Goal: Information Seeking & Learning: Find specific fact

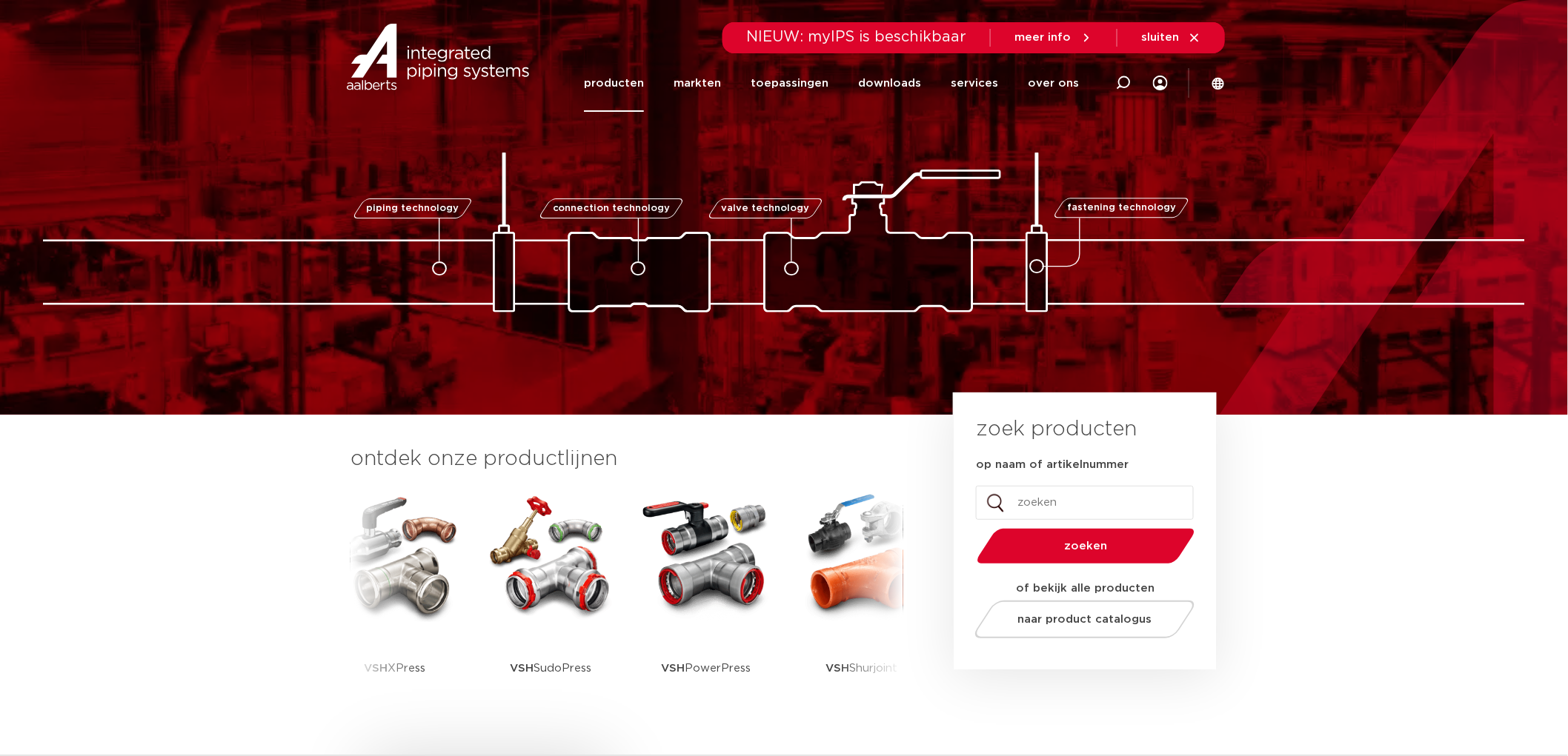
click at [623, 82] on link "producten" at bounding box center [614, 83] width 60 height 57
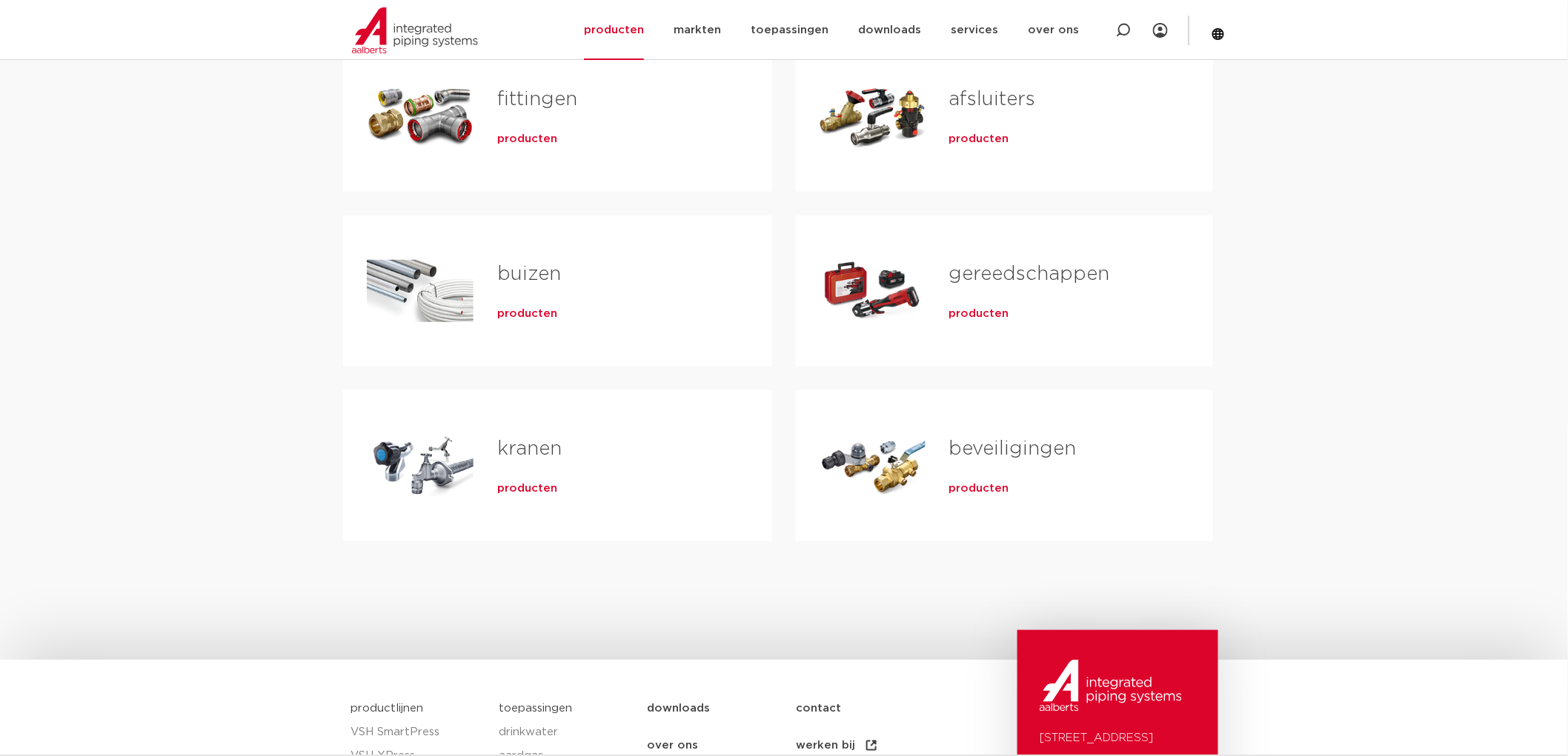
scroll to position [329, 0]
click at [649, 117] on h2 "fittingen" at bounding box center [611, 102] width 227 height 34
click at [534, 143] on span "producten" at bounding box center [527, 139] width 60 height 15
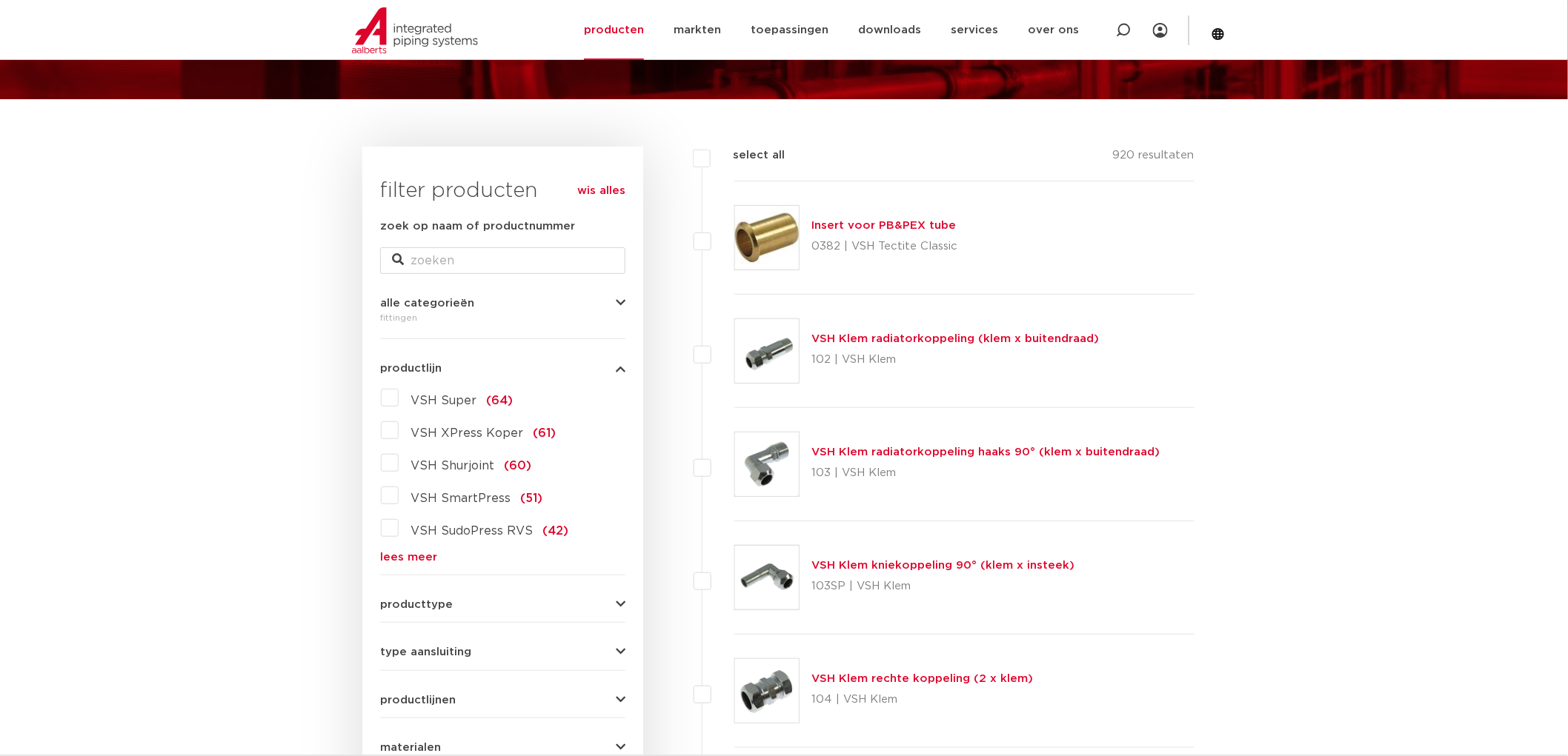
scroll to position [165, 0]
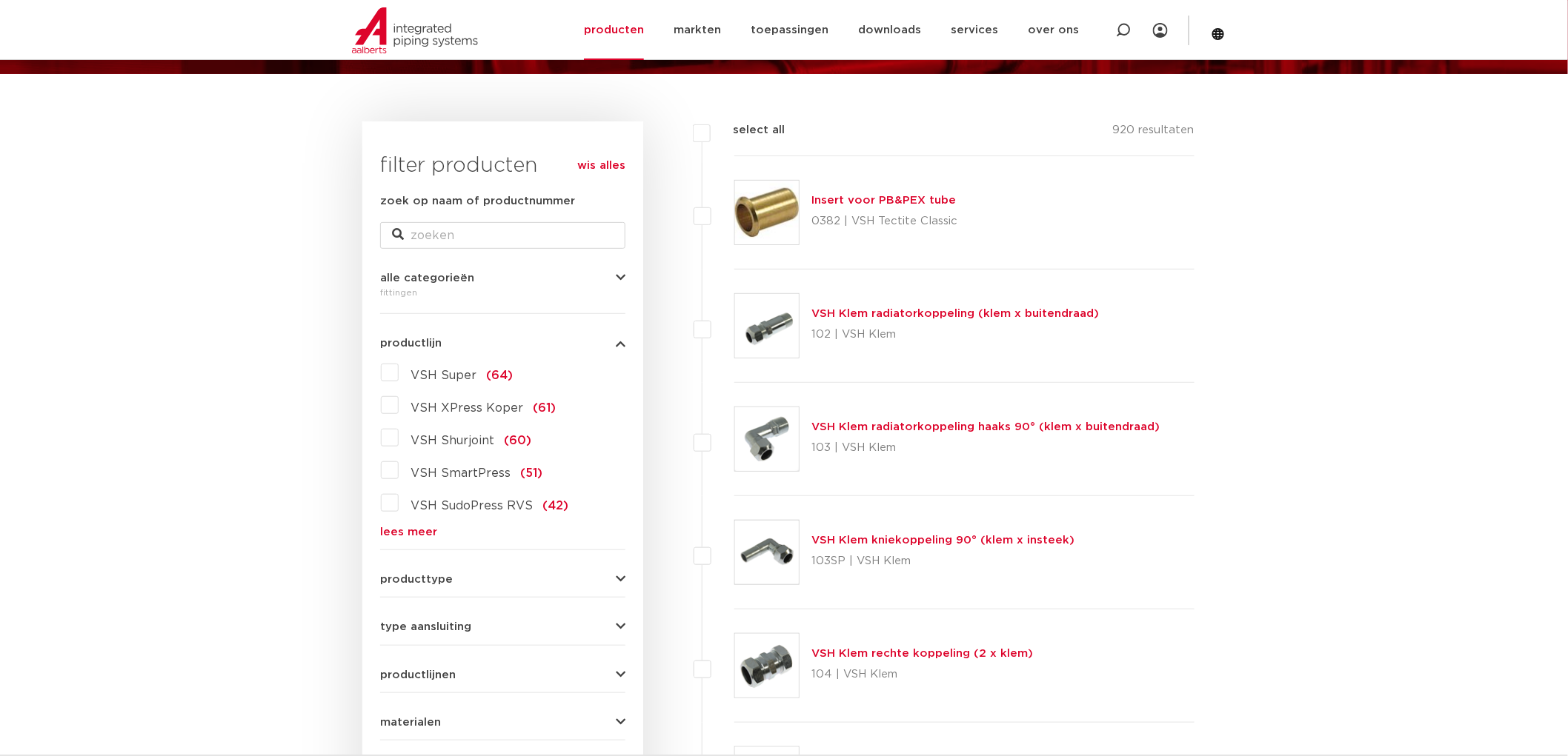
click at [399, 371] on label "VSH Super (64)" at bounding box center [456, 372] width 114 height 24
click at [0, 0] on input "VSH Super (64)" at bounding box center [0, 0] width 0 height 0
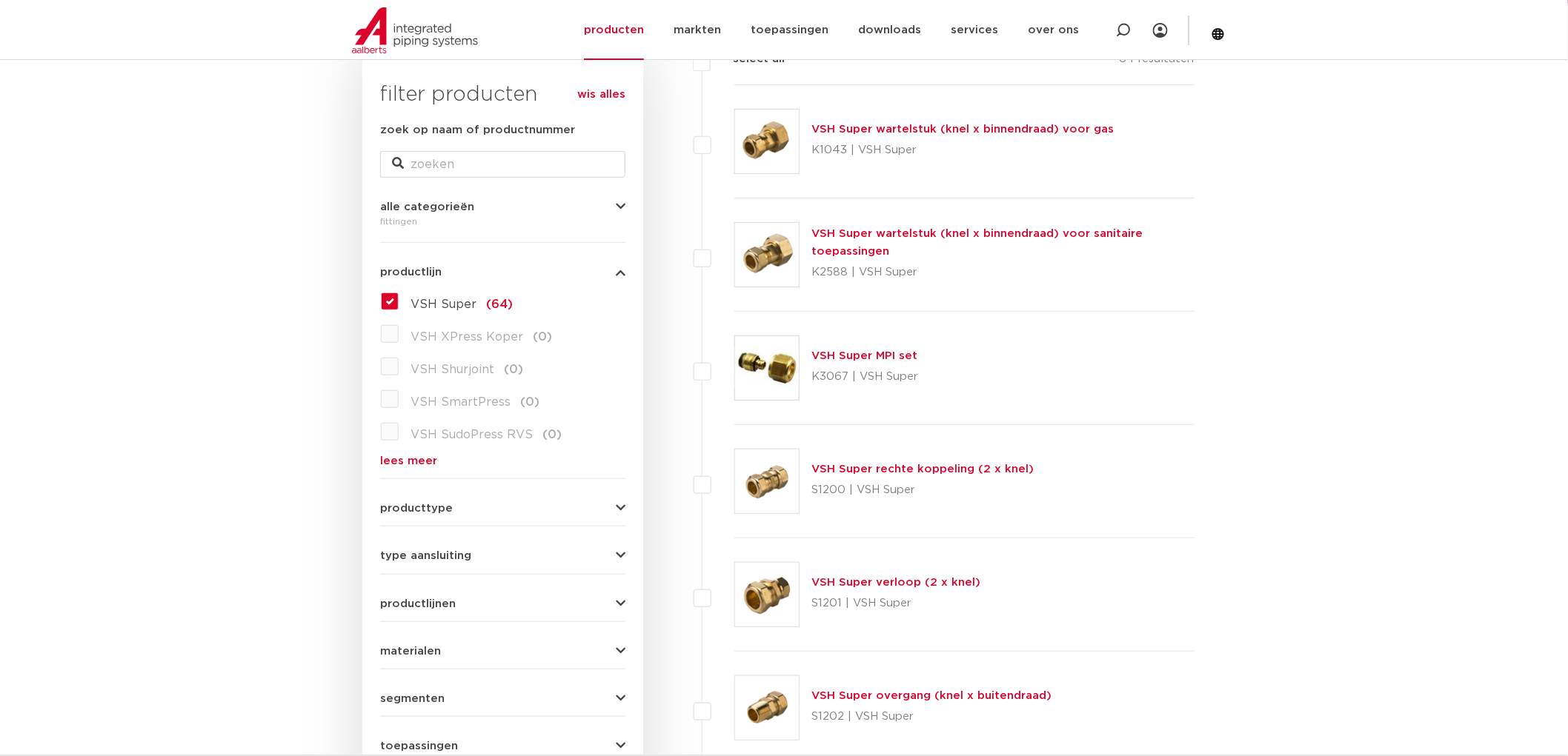
scroll to position [329, 0]
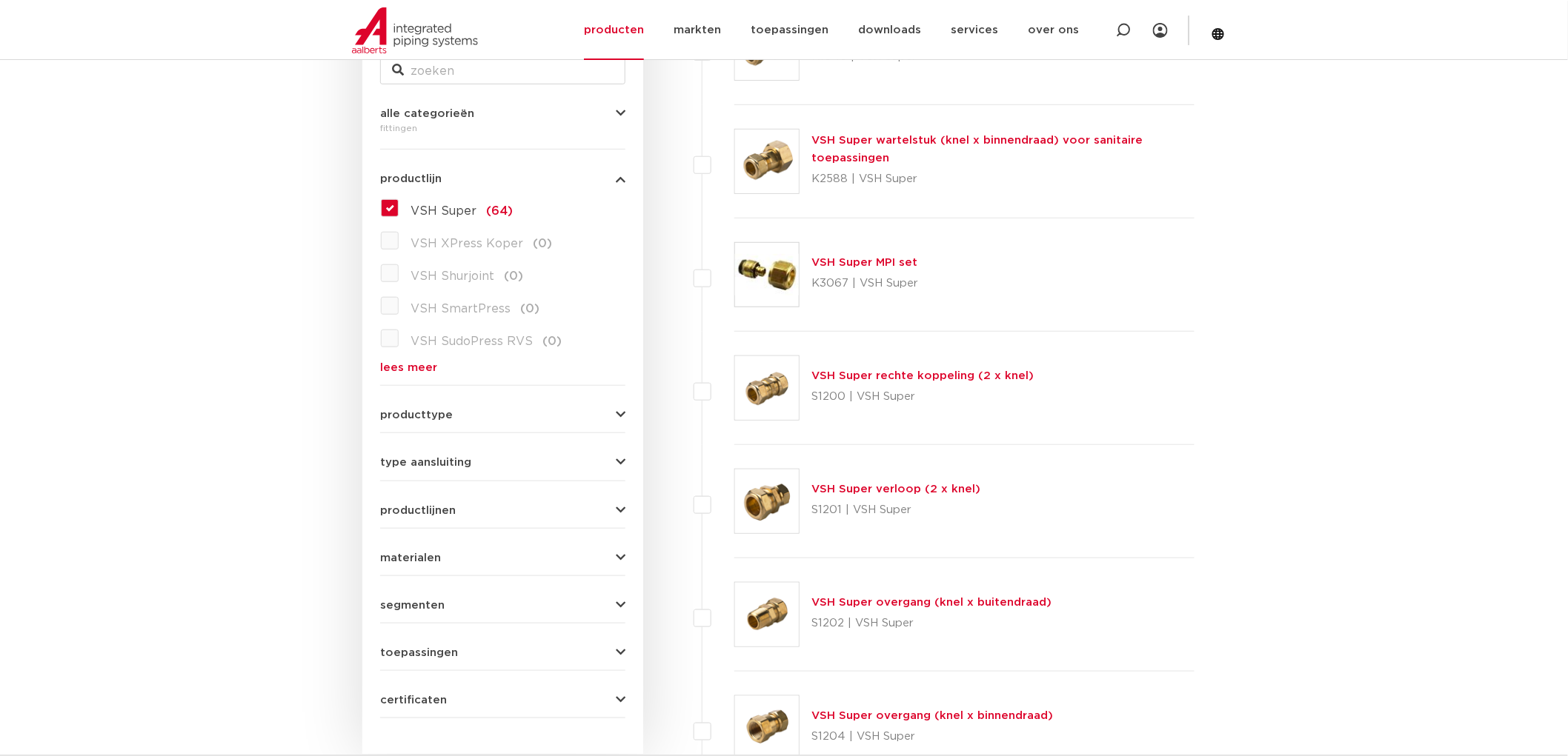
click at [456, 419] on button "producttype" at bounding box center [503, 414] width 246 height 11
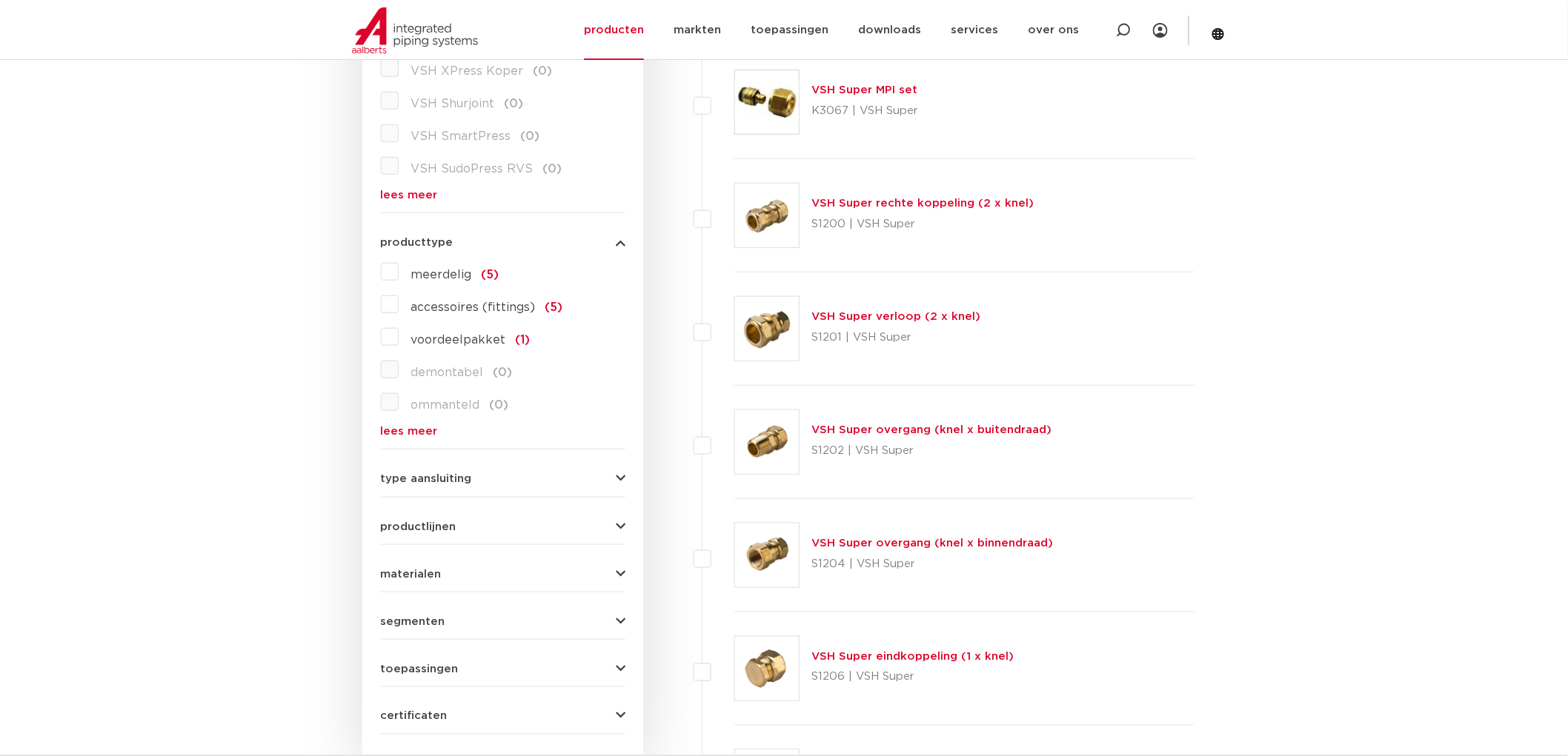
scroll to position [576, 0]
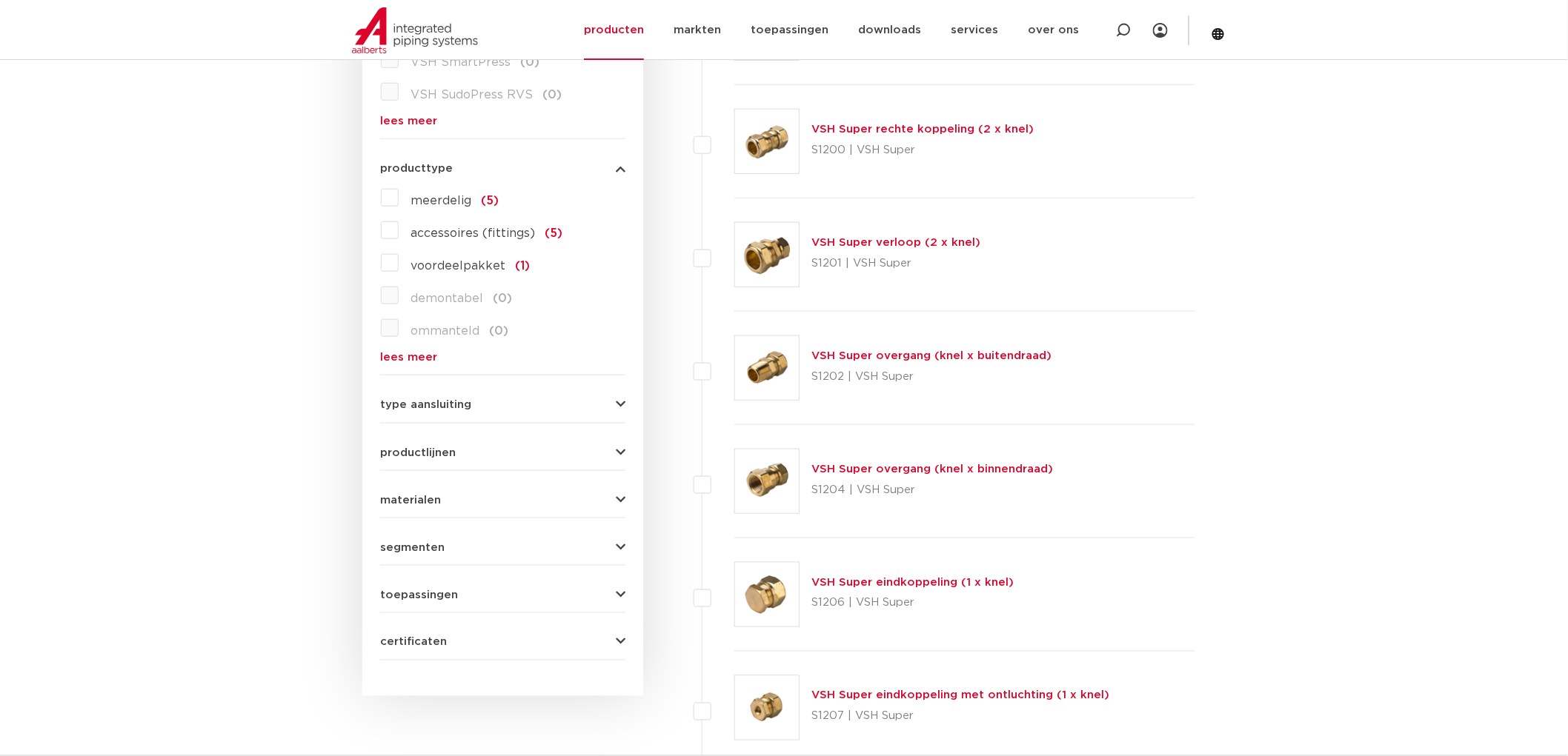
click at [453, 415] on form "zoek op naam of productnummer alle categorieën fittingen fittingen afsluiters b…" at bounding box center [503, 221] width 246 height 879
click at [457, 408] on span "type aansluiting" at bounding box center [425, 404] width 91 height 11
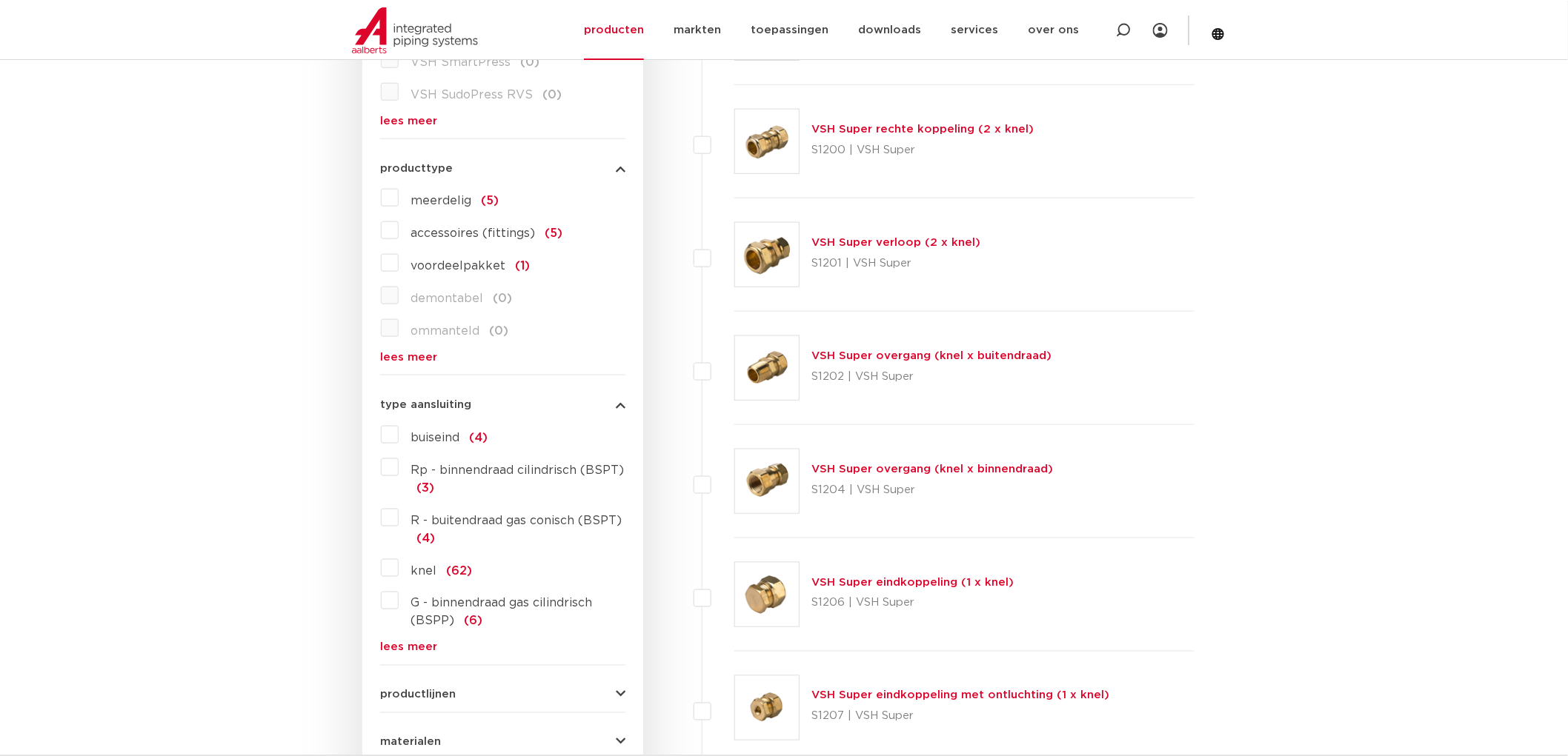
click at [395, 610] on div "buiseind (4) Rp - binnendraad cilindrisch (BSPT) (3) R - buitendraad gas conisc…" at bounding box center [503, 538] width 246 height 231
click at [399, 599] on label "G - binnendraad gas cilindrisch (BSPP) (6)" at bounding box center [512, 609] width 227 height 41
click at [0, 0] on input "G - binnendraad gas cilindrisch (BSPP) (6)" at bounding box center [0, 0] width 0 height 0
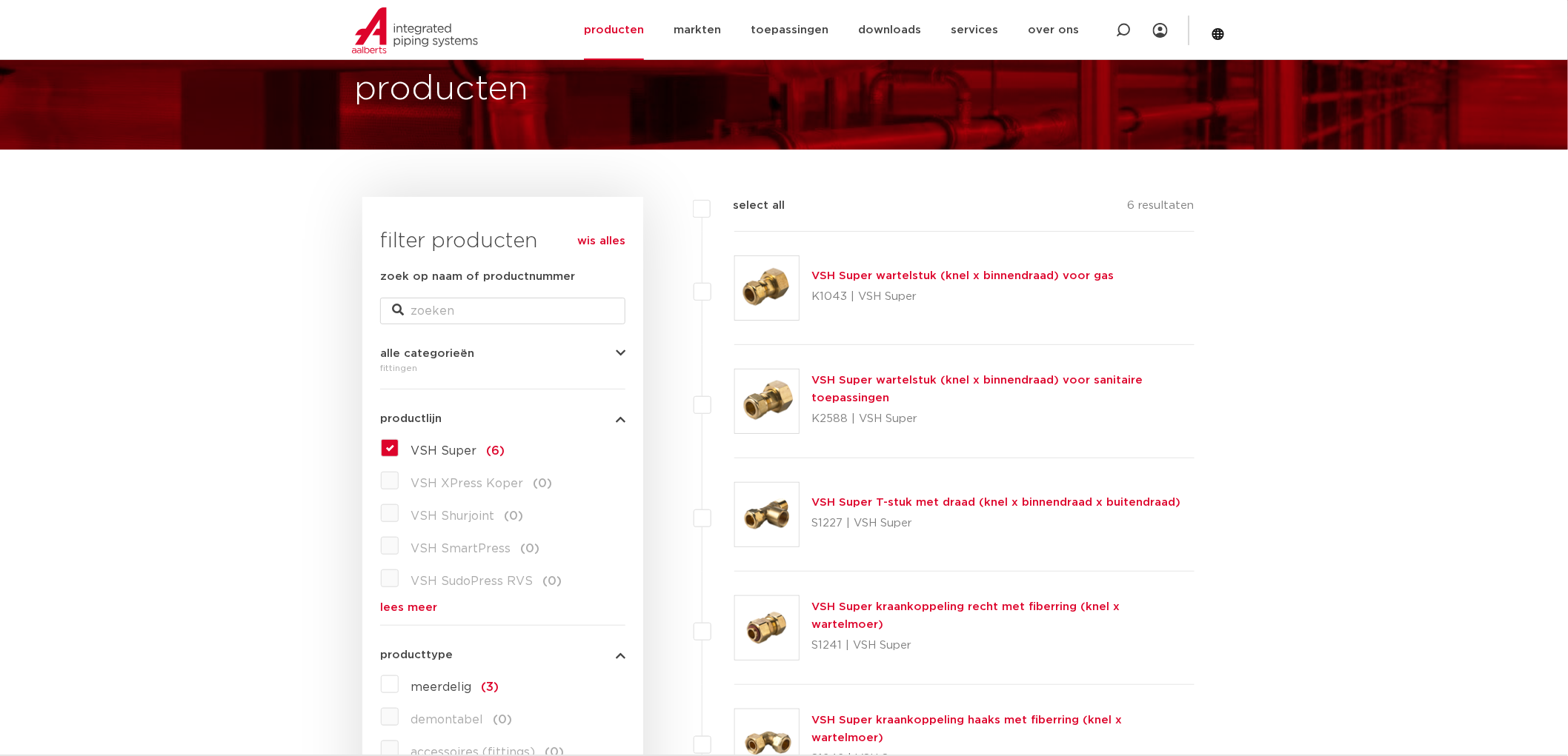
scroll to position [166, 0]
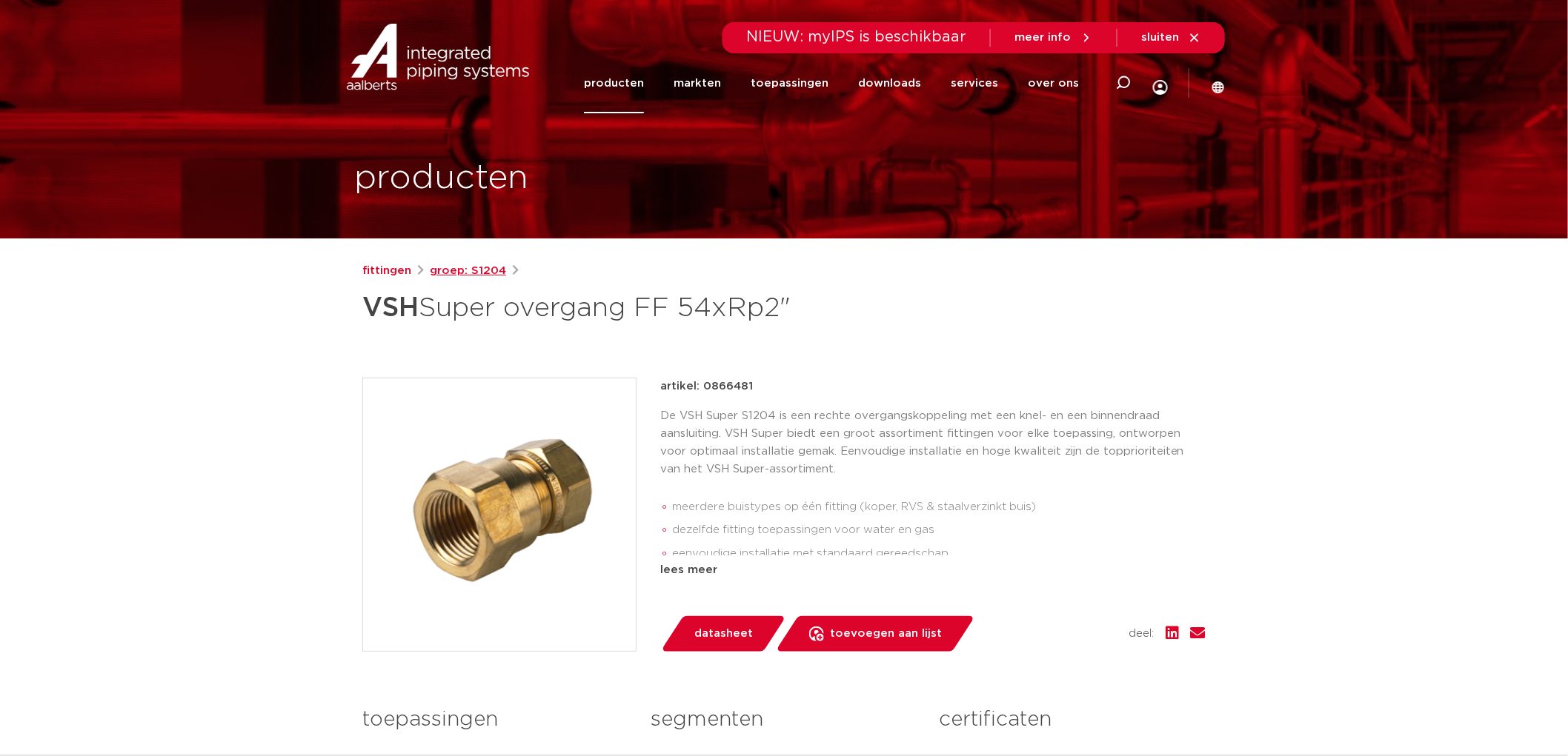
click at [488, 274] on link "groep: S1204" at bounding box center [468, 271] width 77 height 18
drag, startPoint x: 366, startPoint y: 307, endPoint x: 589, endPoint y: 310, distance: 223.0
click at [589, 310] on h1 "VSH Super overgang FF 54xRp2"" at bounding box center [640, 308] width 556 height 44
click at [449, 305] on h1 "VSH Super overgang FF 54xRp2"" at bounding box center [640, 308] width 556 height 44
drag, startPoint x: 432, startPoint y: 308, endPoint x: 802, endPoint y: 309, distance: 370.0
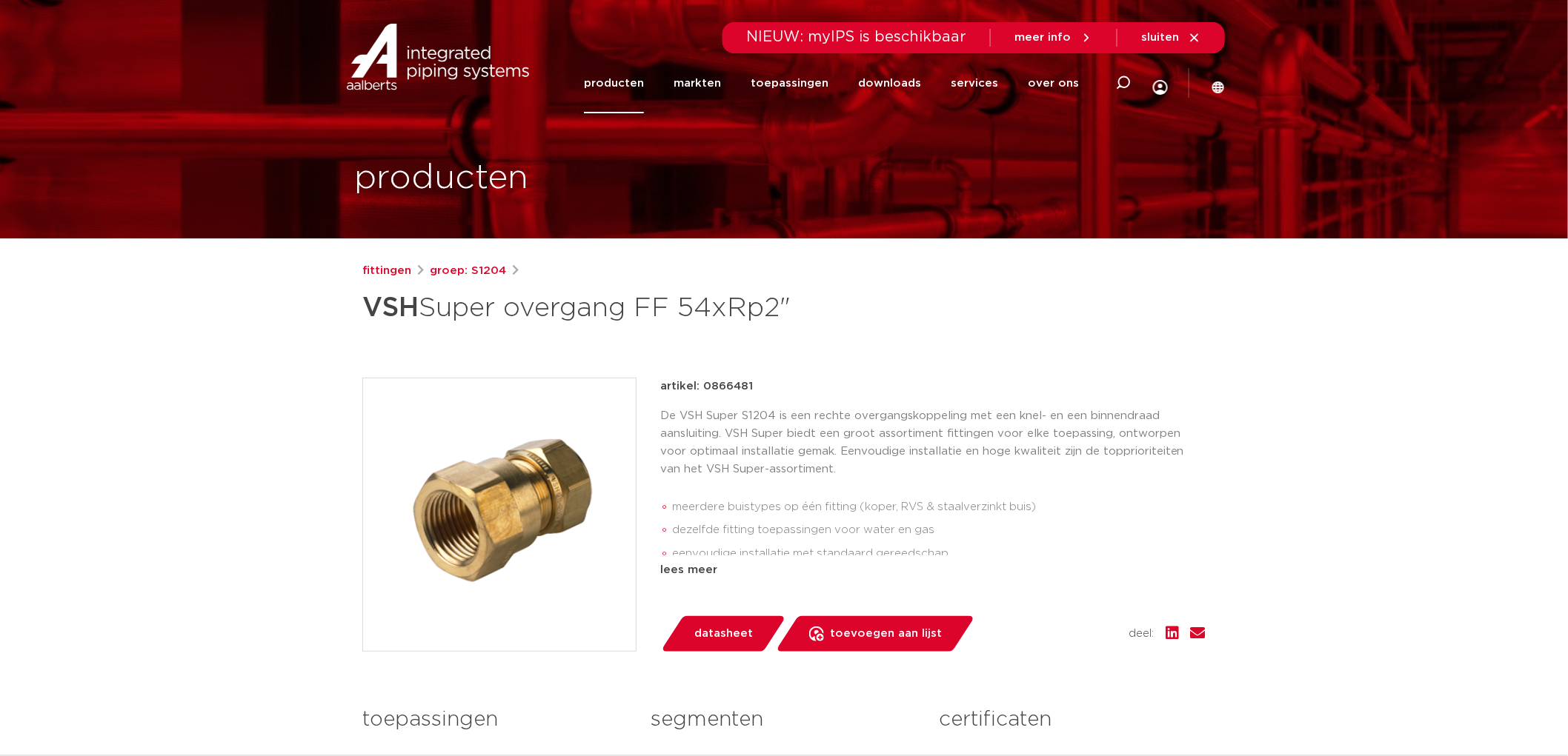
click at [802, 309] on h1 "VSH Super overgang FF 54xRp2"" at bounding box center [640, 308] width 556 height 44
copy h1 "Super overgang FF 54xRp2""
click at [1116, 83] on icon at bounding box center [1123, 83] width 15 height 15
paste input "Super overgang FF 54xRp2""
click at [826, 83] on input "Super overgang FF 54xRp2"" at bounding box center [900, 81] width 466 height 30
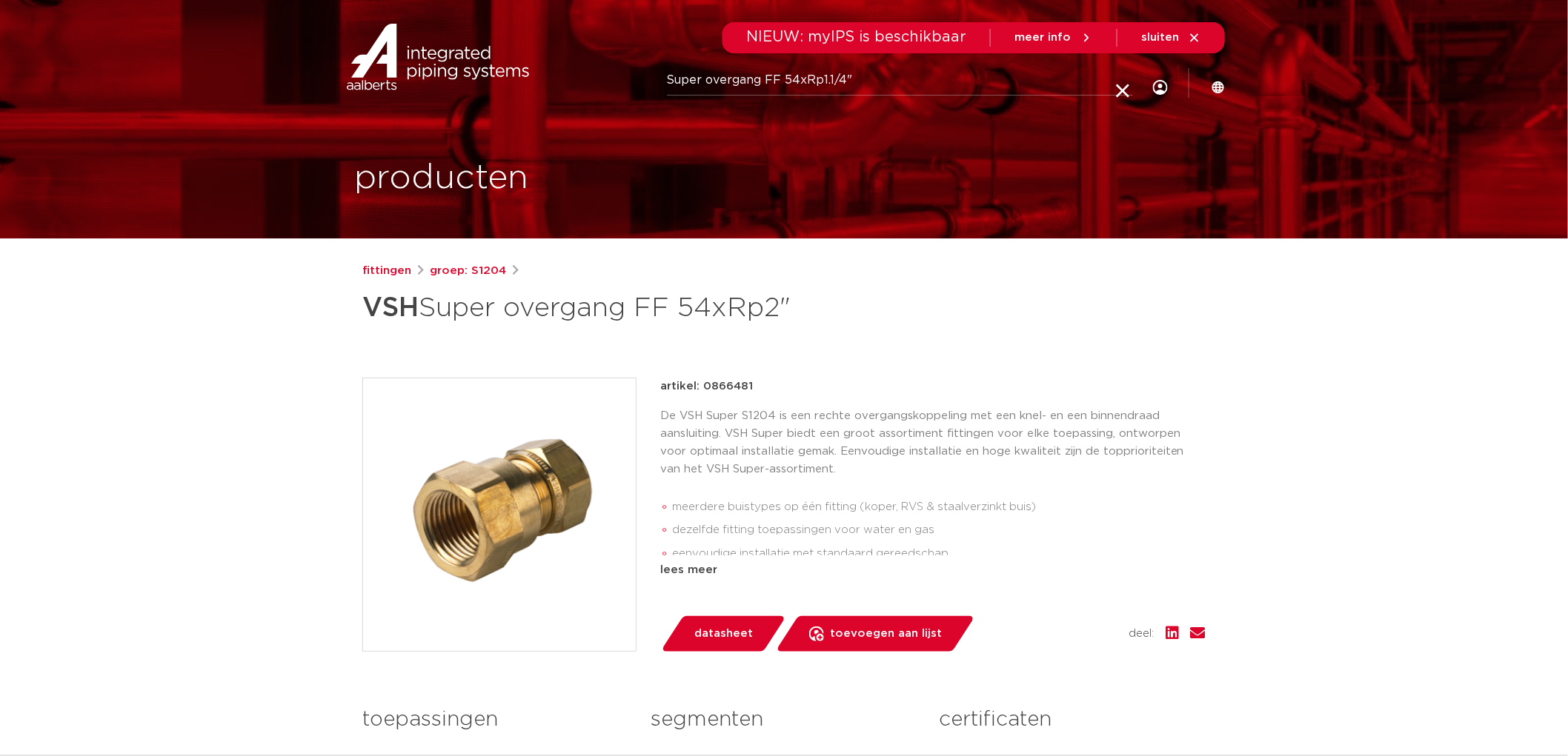
type input "Super overgang FF 54xRp1.1/4""
click button "Zoeken" at bounding box center [0, 0] width 0 height 0
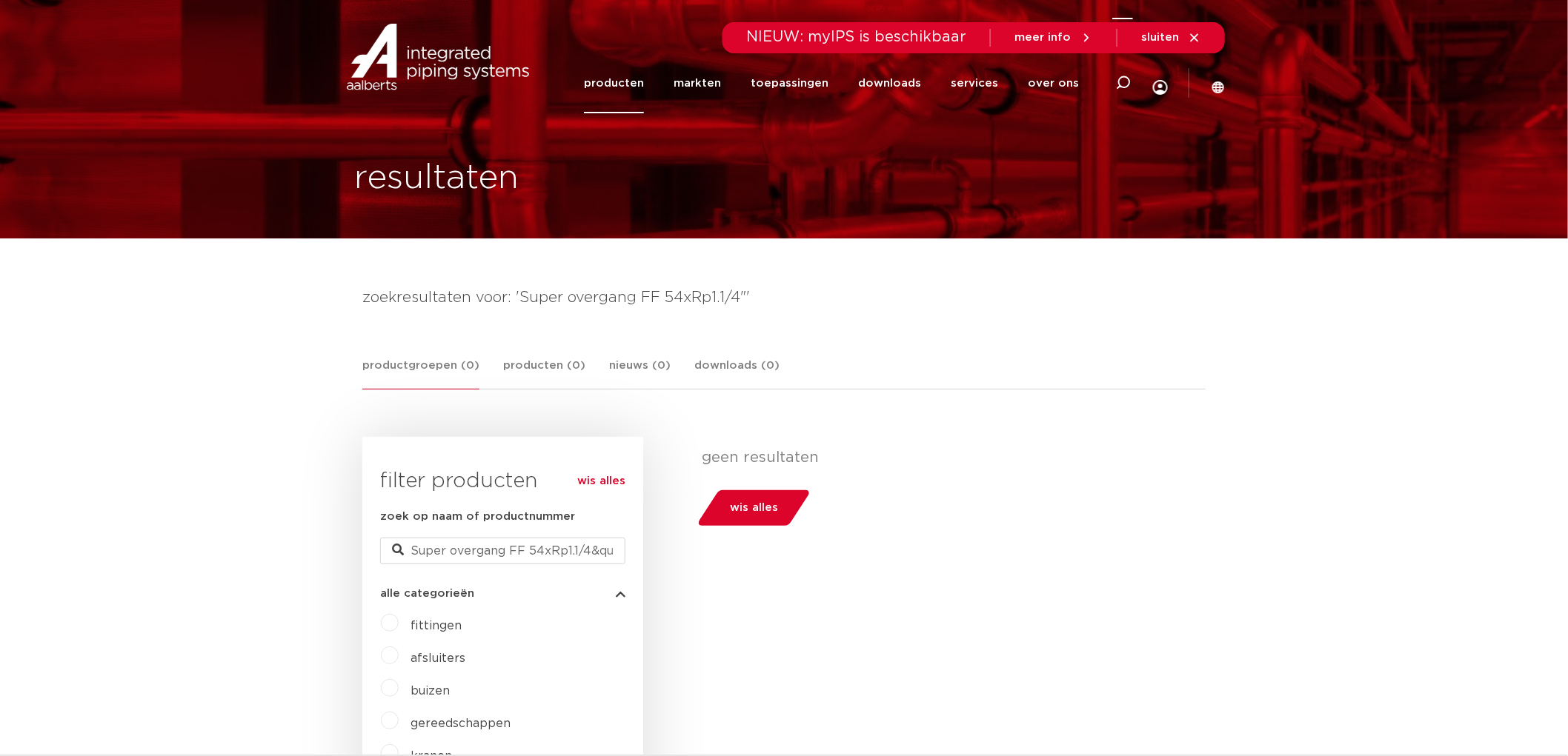
click at [1116, 86] on icon at bounding box center [1123, 83] width 15 height 15
click at [727, 83] on input "Zoeken" at bounding box center [900, 81] width 466 height 30
paste input "Super overgang FF 54xRp2""
drag, startPoint x: 849, startPoint y: 83, endPoint x: 784, endPoint y: 85, distance: 65.0
click at [784, 85] on input "Super overgang FF 54xRp2"" at bounding box center [900, 81] width 466 height 30
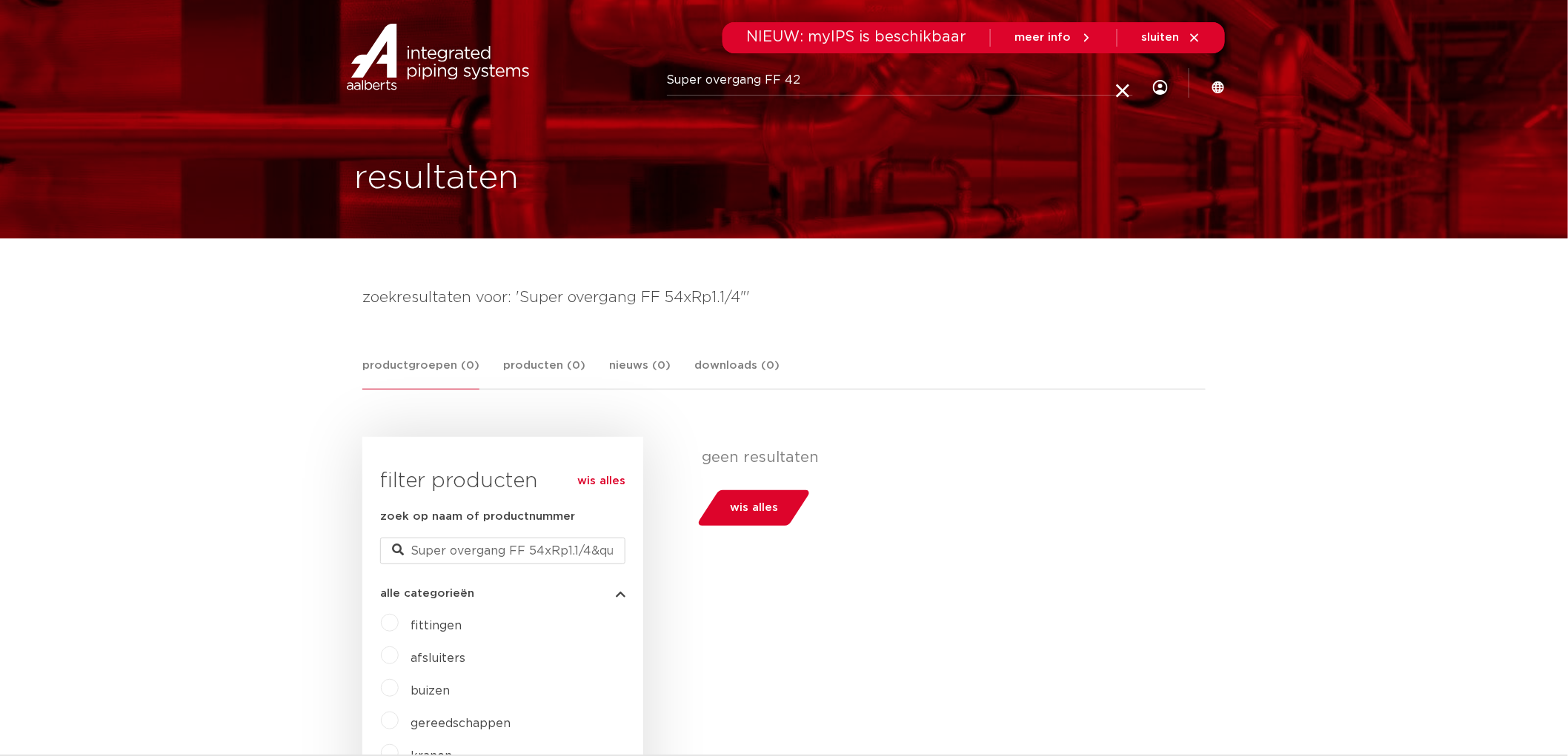
type input "Super overgang FF 42"
click button "Zoeken" at bounding box center [0, 0] width 0 height 0
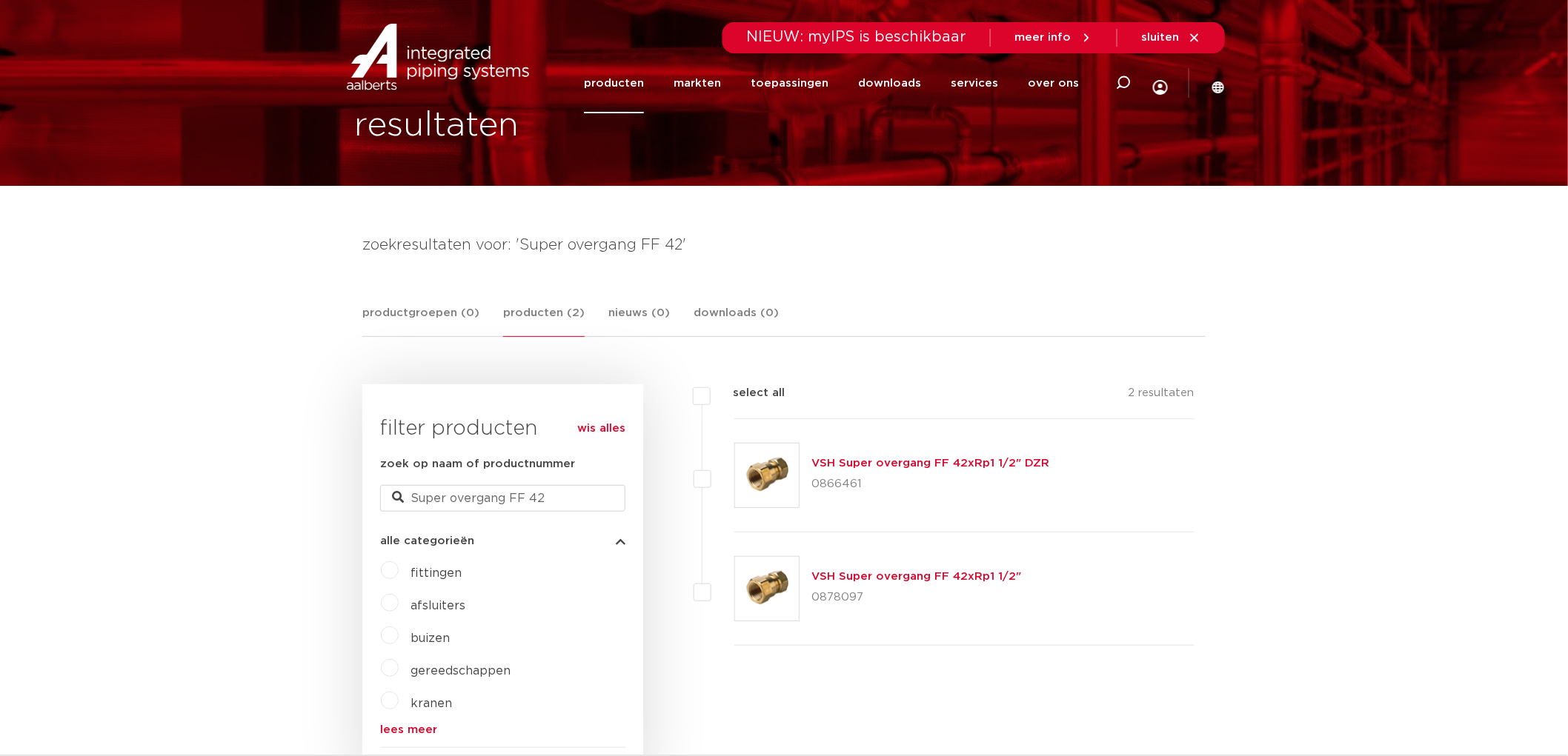
scroll to position [82, 0]
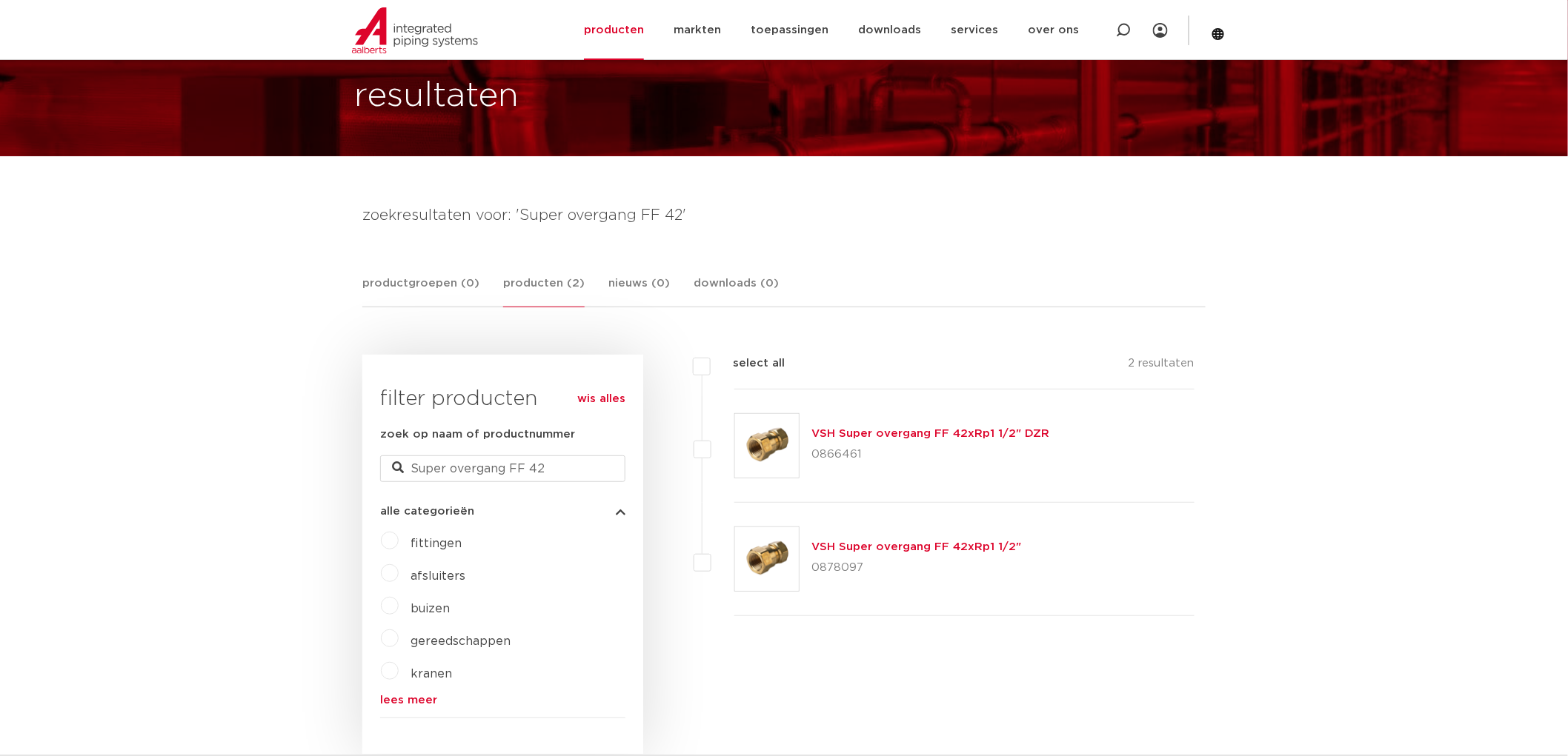
click at [1013, 435] on link "VSH Super overgang FF 42xRp1 1/2" DZR" at bounding box center [930, 433] width 238 height 11
